Goal: Task Accomplishment & Management: Manage account settings

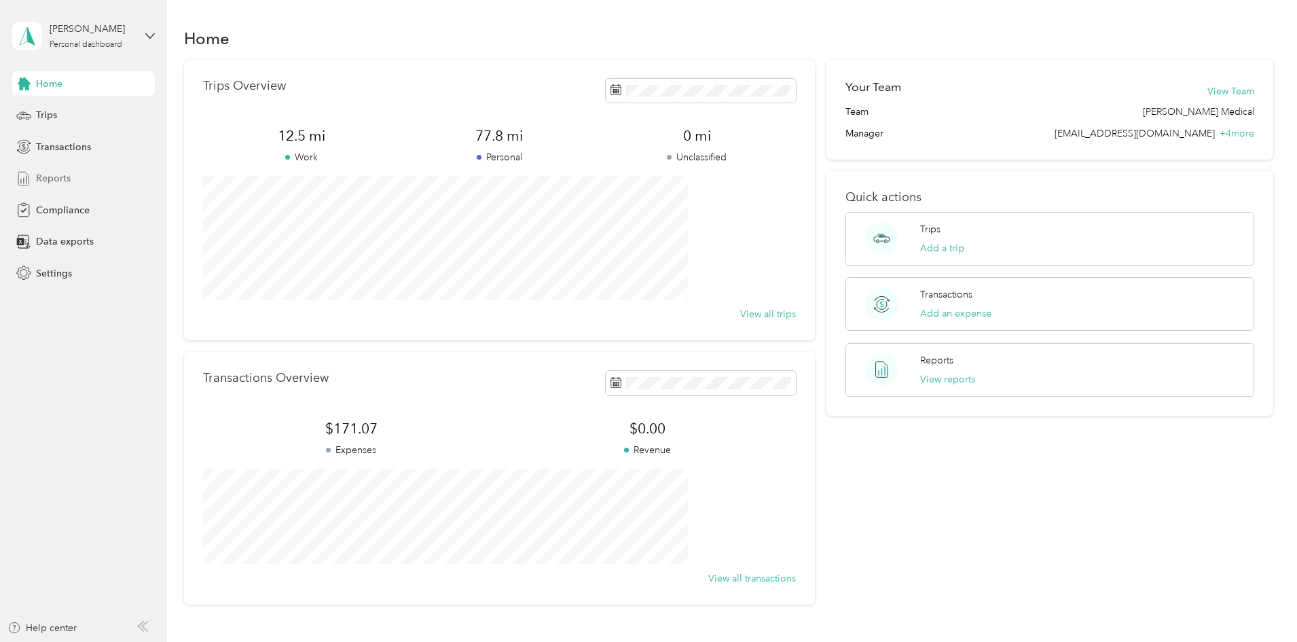
click at [48, 175] on span "Reports" at bounding box center [53, 178] width 35 height 14
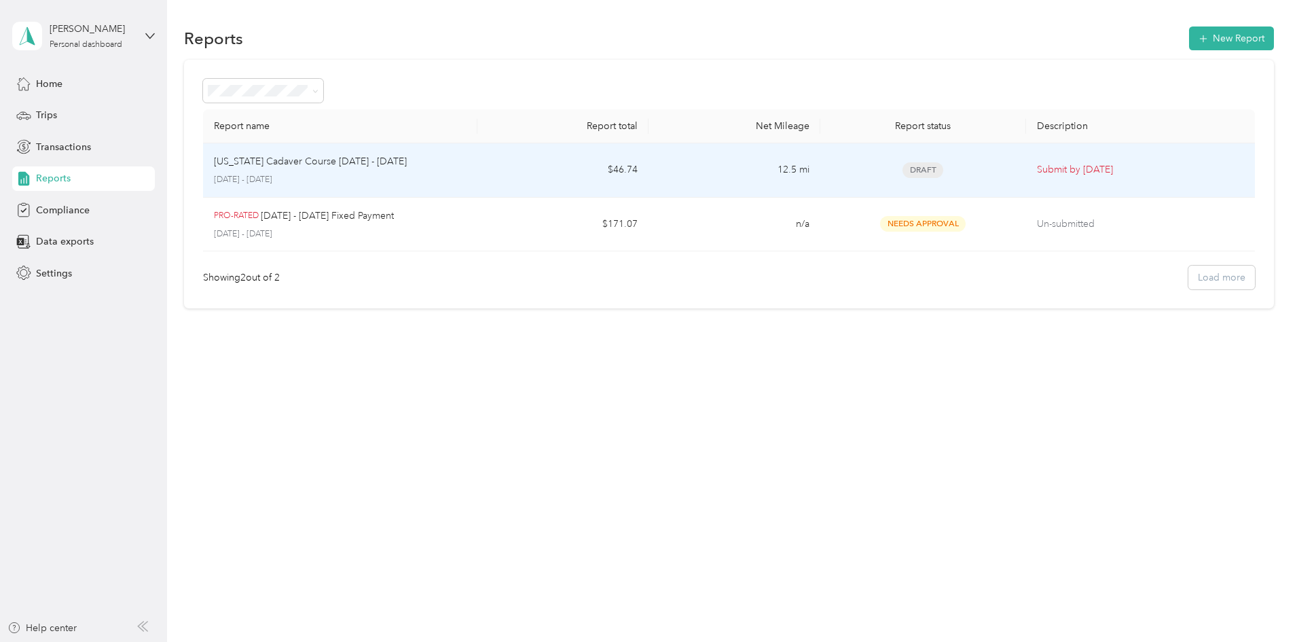
click at [558, 170] on td "$46.74" at bounding box center [563, 170] width 171 height 54
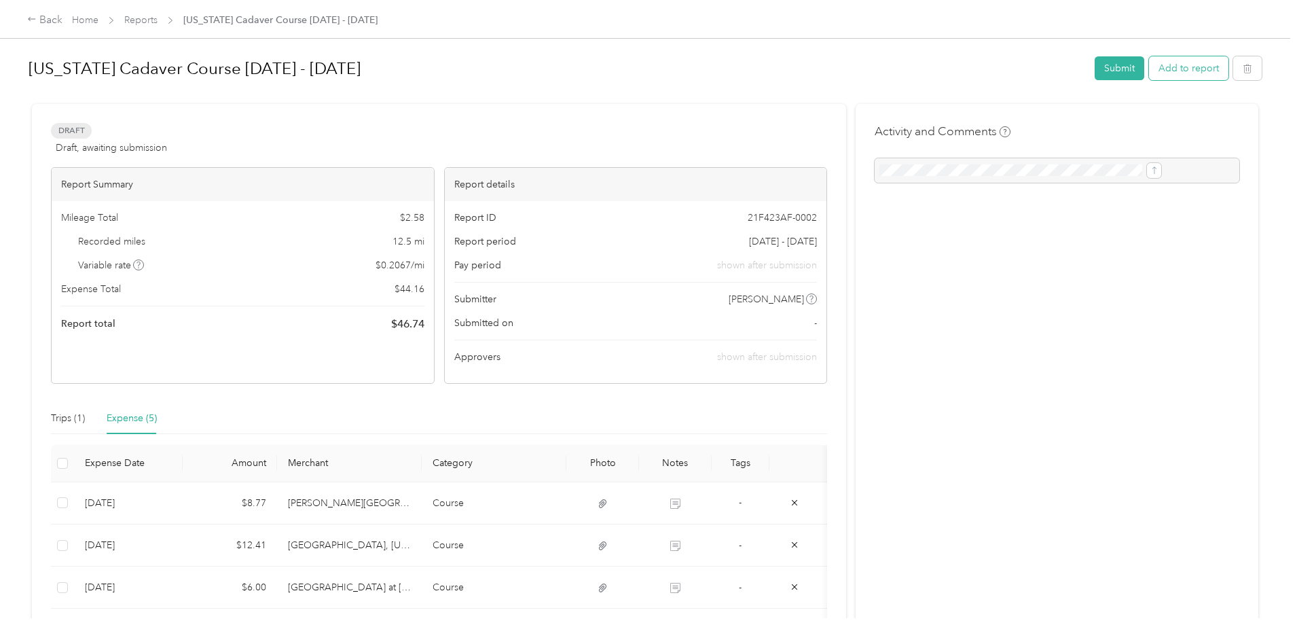
click at [1149, 69] on button "Add to report" at bounding box center [1188, 68] width 79 height 24
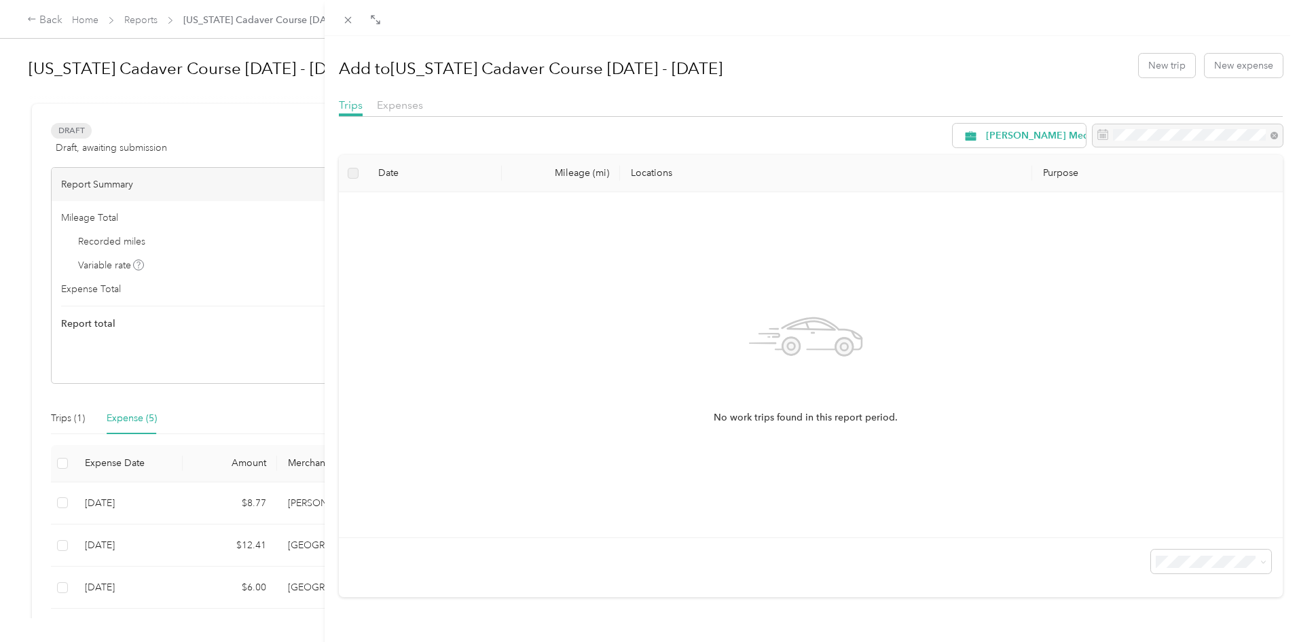
click at [386, 112] on div "Expenses" at bounding box center [400, 105] width 46 height 17
